Goal: Task Accomplishment & Management: Manage account settings

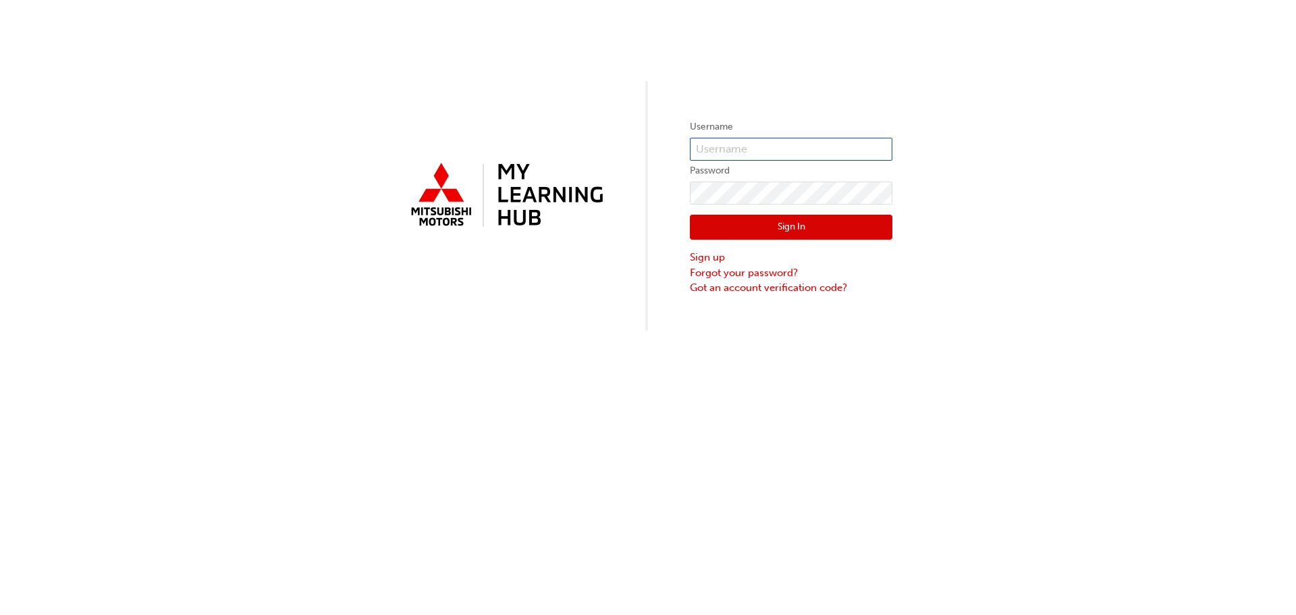
click at [713, 140] on input "text" at bounding box center [791, 149] width 202 height 23
type input "28864"
click at [798, 222] on button "Sign In" at bounding box center [791, 228] width 202 height 26
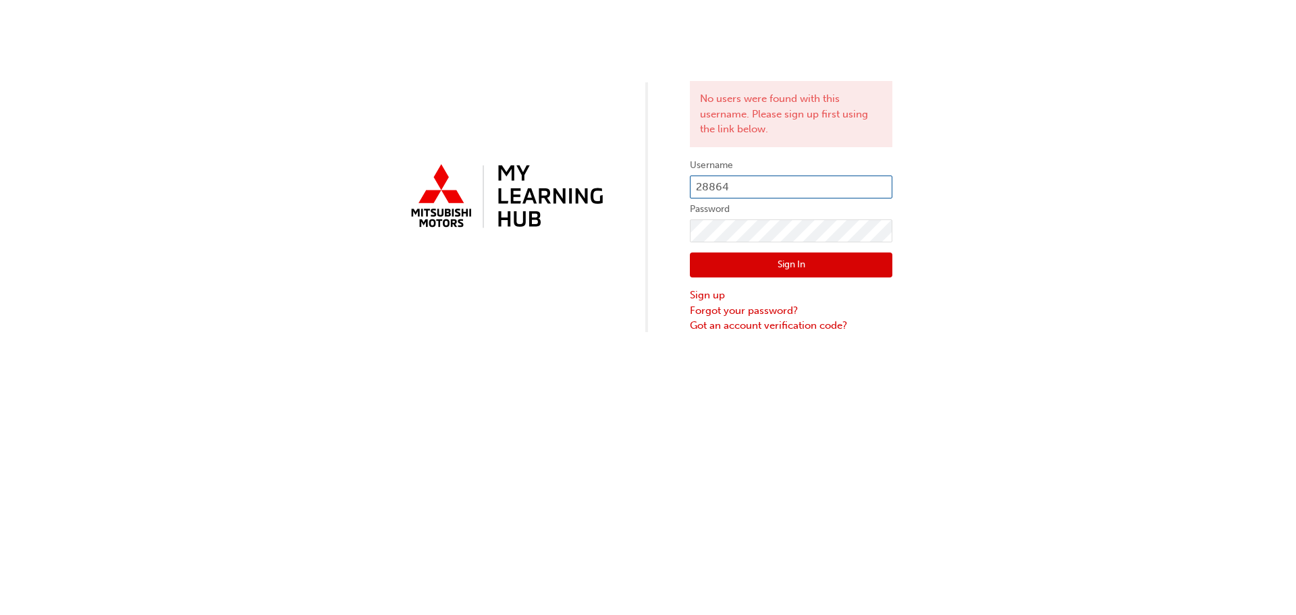
click at [730, 188] on input "28864" at bounding box center [791, 186] width 202 height 23
type input "2"
type input "0005961537"
drag, startPoint x: 970, startPoint y: 234, endPoint x: 960, endPoint y: 241, distance: 12.2
click at [970, 234] on div "No users were found with this username. Please sign up first using the link bel…" at bounding box center [648, 166] width 1296 height 333
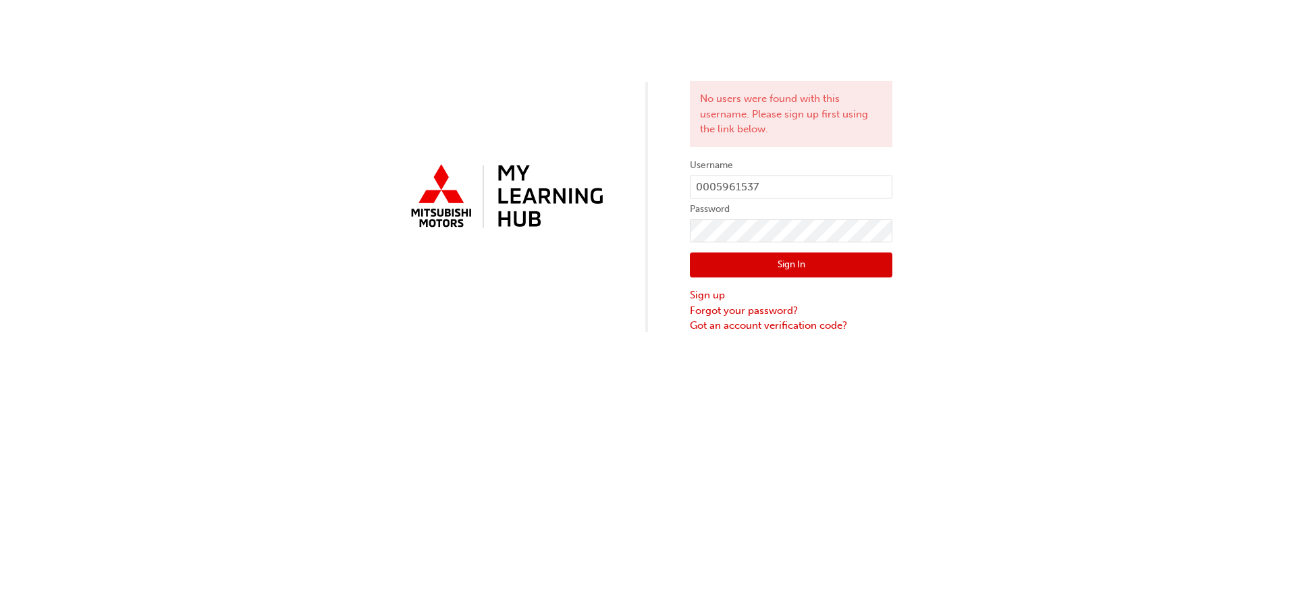
click at [780, 262] on button "Sign In" at bounding box center [791, 265] width 202 height 26
